Goal: Task Accomplishment & Management: Use online tool/utility

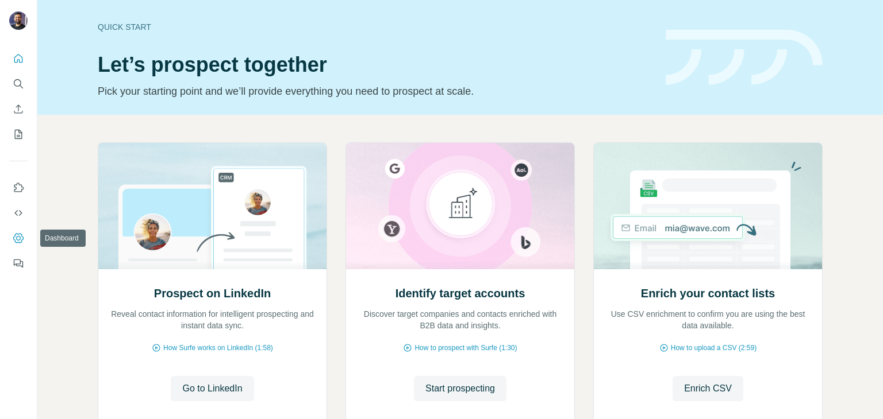
click at [23, 236] on icon "Dashboard" at bounding box center [18, 238] width 11 height 11
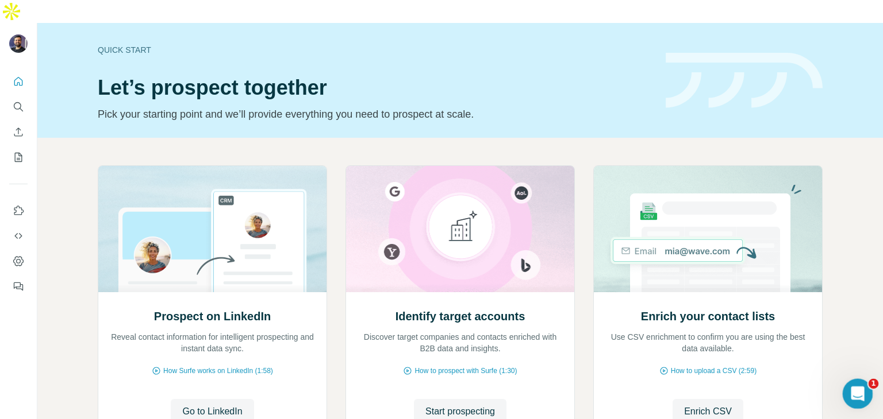
click at [856, 393] on icon "Open Intercom Messenger" at bounding box center [855, 392] width 19 height 19
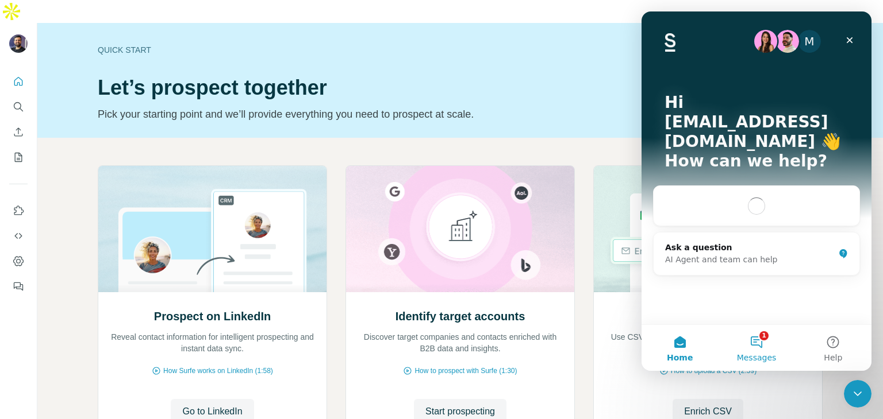
click at [754, 355] on span "Messages" at bounding box center [757, 358] width 40 height 8
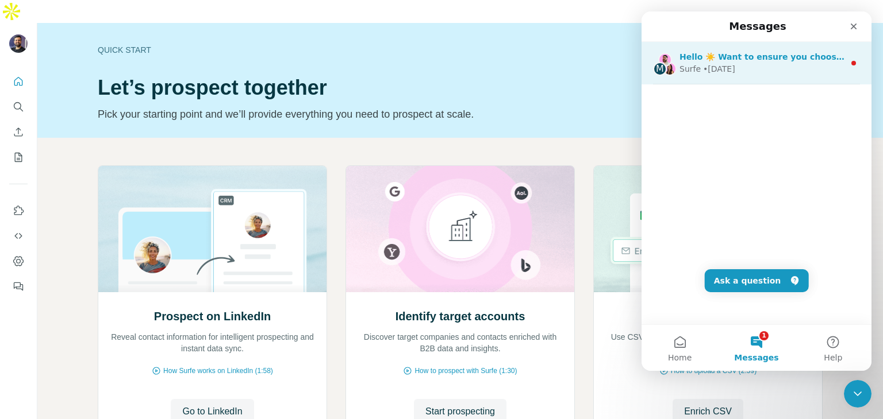
click at [823, 72] on div "Surfe • [DATE]" at bounding box center [761, 69] width 165 height 12
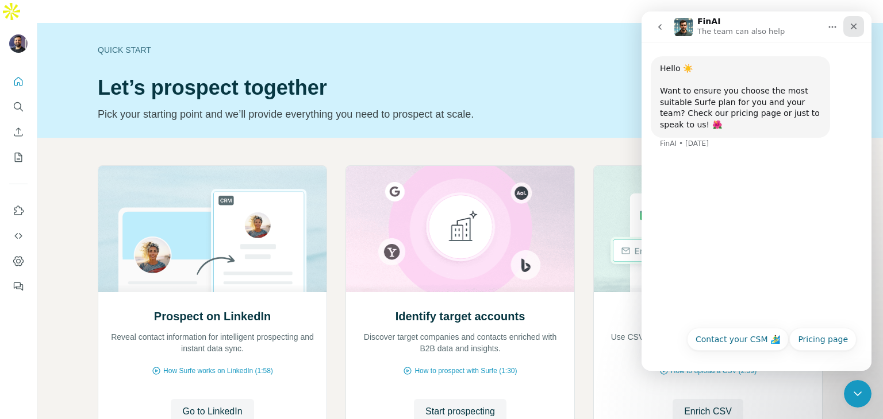
click at [852, 22] on icon "Close" at bounding box center [853, 26] width 9 height 9
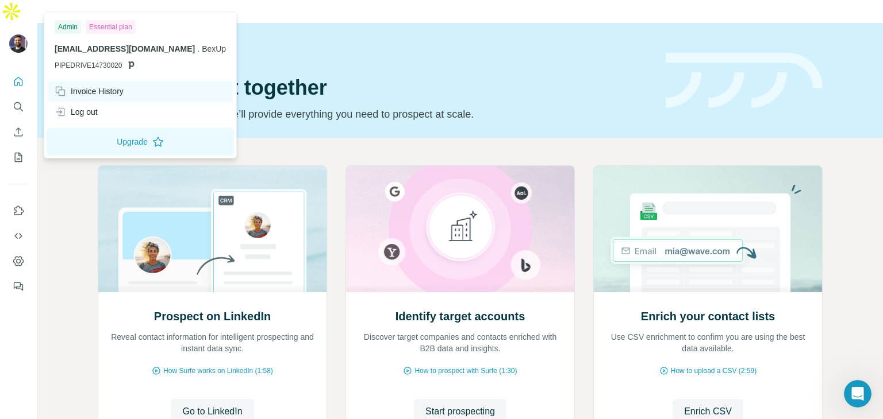
click at [93, 87] on div "Invoice History" at bounding box center [89, 91] width 69 height 11
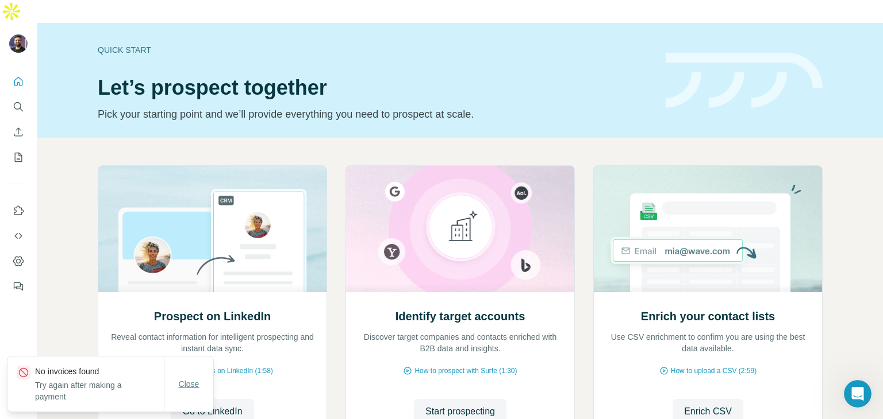
click at [197, 384] on span "Close" at bounding box center [189, 384] width 21 height 11
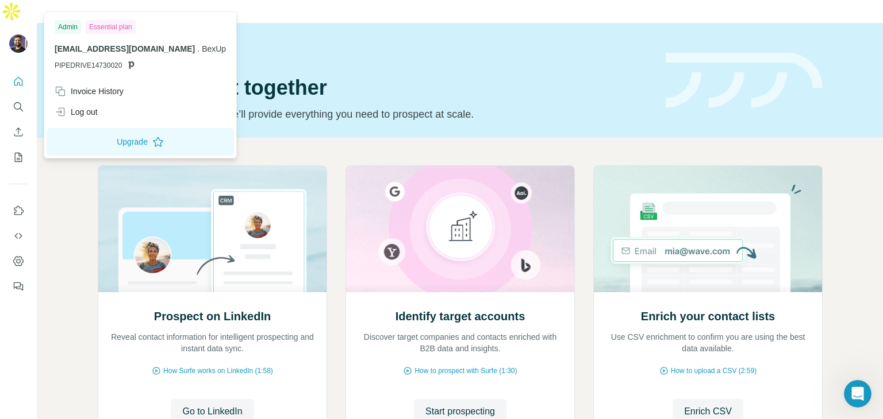
click at [87, 48] on span "[EMAIL_ADDRESS][DOMAIN_NAME]" at bounding box center [125, 48] width 140 height 9
click at [120, 24] on div "Essential plan" at bounding box center [111, 27] width 50 height 14
click at [132, 56] on div "[EMAIL_ADDRESS][DOMAIN_NAME] . BexUp PIPEDRIVE14730020" at bounding box center [140, 57] width 171 height 28
click at [126, 60] on icon at bounding box center [130, 64] width 9 height 9
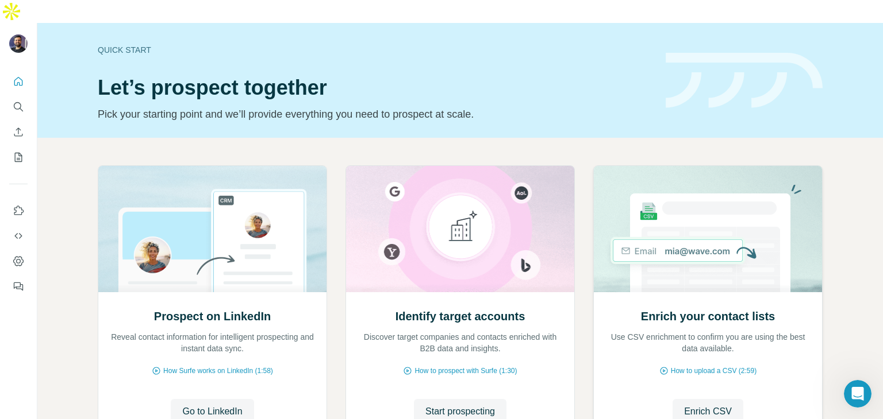
scroll to position [77, 0]
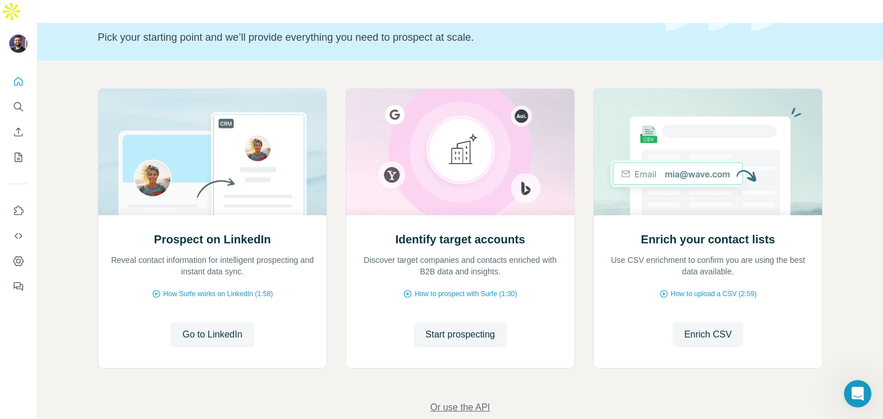
click at [442, 401] on span "Or use the API" at bounding box center [460, 408] width 60 height 14
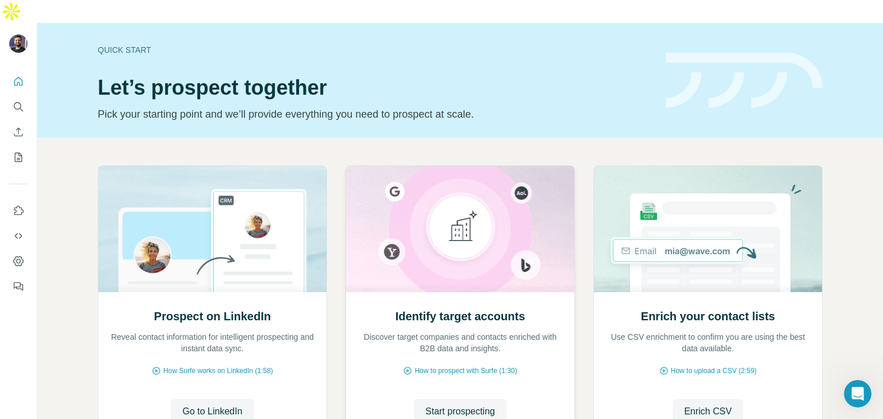
scroll to position [77, 0]
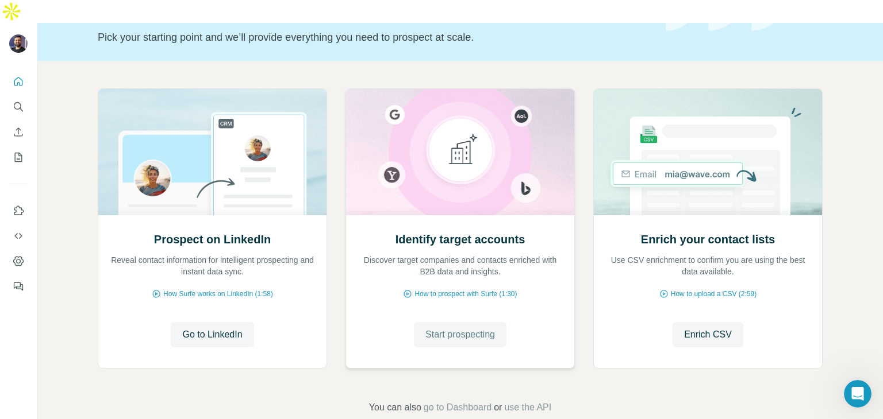
click at [474, 328] on span "Start prospecting" at bounding box center [460, 335] width 70 height 14
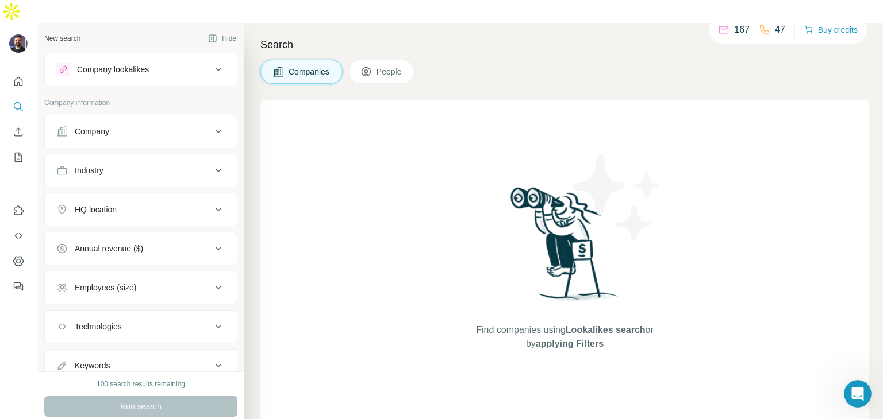
click at [376, 60] on button "People" at bounding box center [381, 72] width 67 height 24
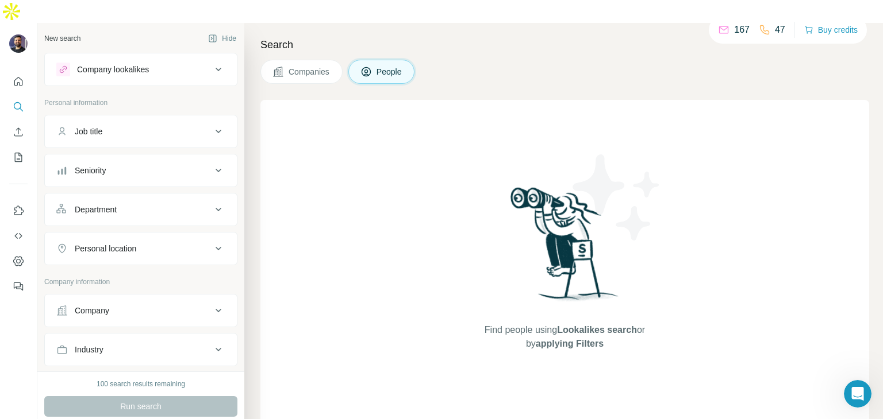
click at [297, 66] on span "Companies" at bounding box center [309, 71] width 42 height 11
